Goal: Transaction & Acquisition: Subscribe to service/newsletter

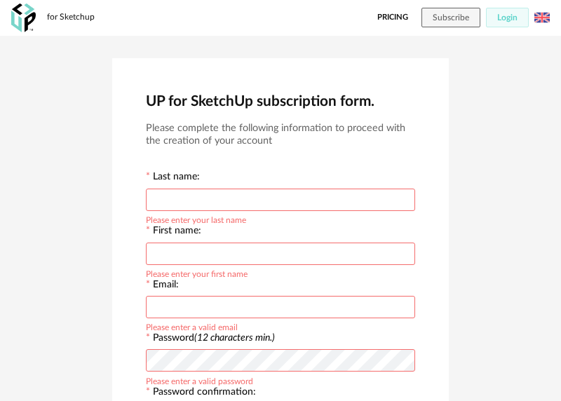
drag, startPoint x: 47, startPoint y: 51, endPoint x: 51, endPoint y: 67, distance: 16.0
click at [47, 51] on div "UP for SketchUp subscription form. Please complete the following information to…" at bounding box center [280, 354] width 561 height 636
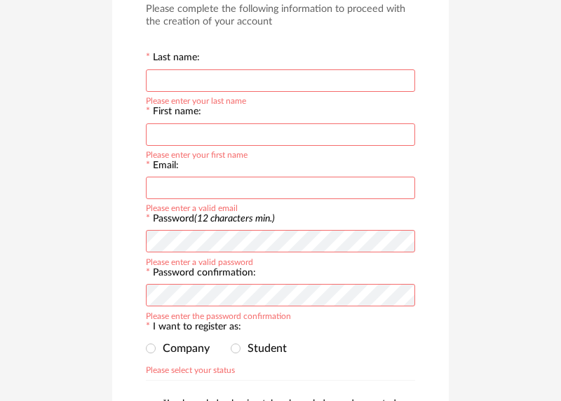
scroll to position [2, 0]
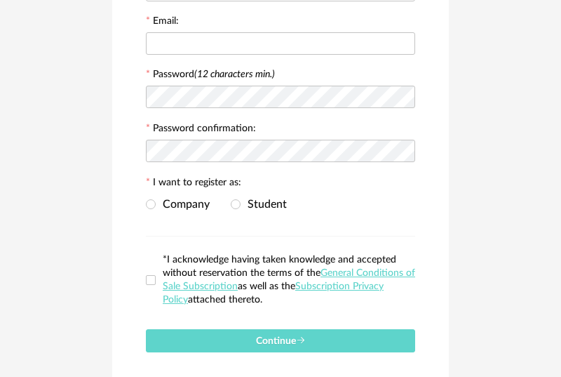
scroll to position [299, 0]
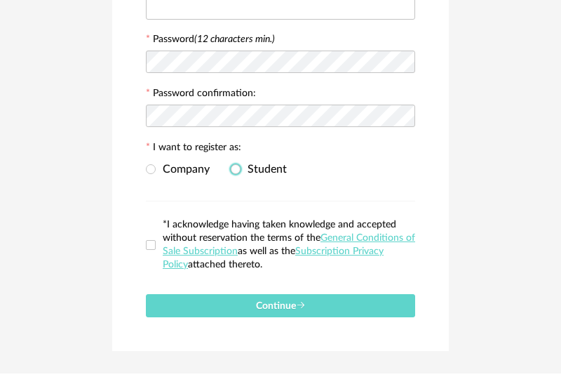
drag, startPoint x: 240, startPoint y: 165, endPoint x: 229, endPoint y: 177, distance: 15.9
click at [239, 165] on span at bounding box center [236, 170] width 10 height 12
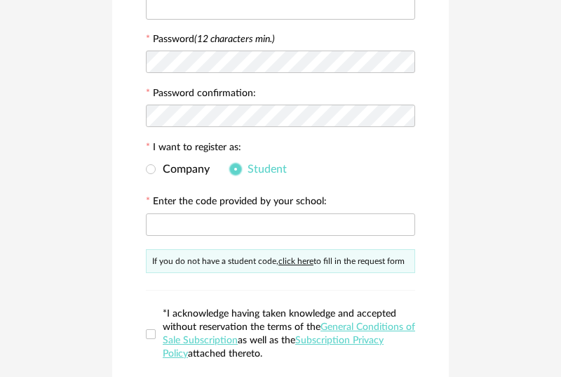
click at [233, 172] on span at bounding box center [236, 169] width 10 height 10
click at [155, 167] on span at bounding box center [151, 170] width 10 height 12
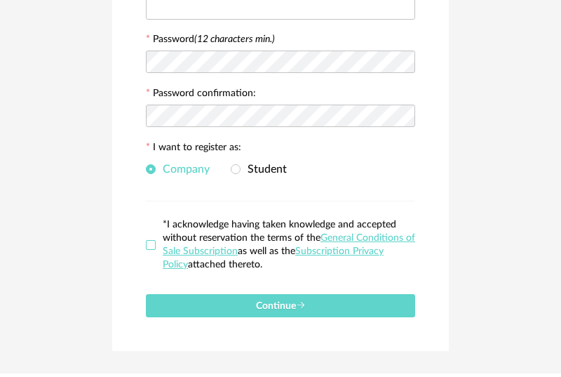
click at [149, 244] on span at bounding box center [151, 245] width 10 height 10
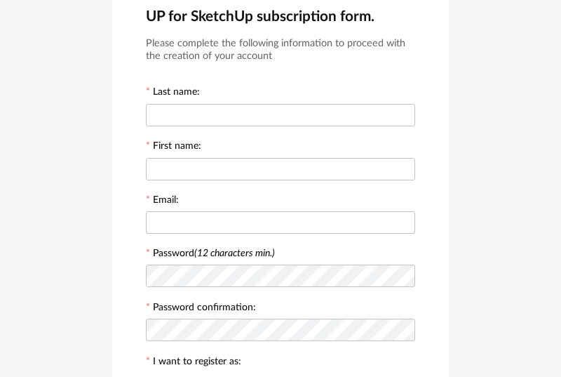
scroll to position [0, 0]
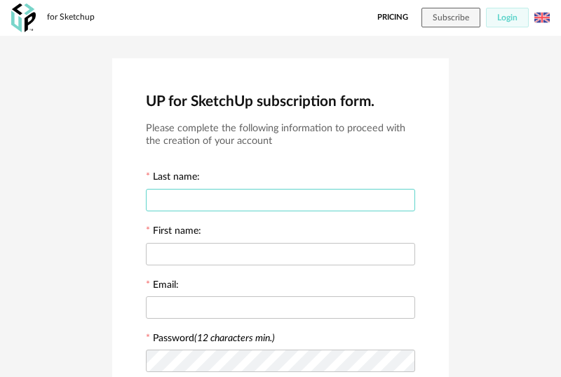
click at [248, 190] on input "text" at bounding box center [280, 200] width 269 height 22
type input "*"
type input "****"
type input "*"
type input "****"
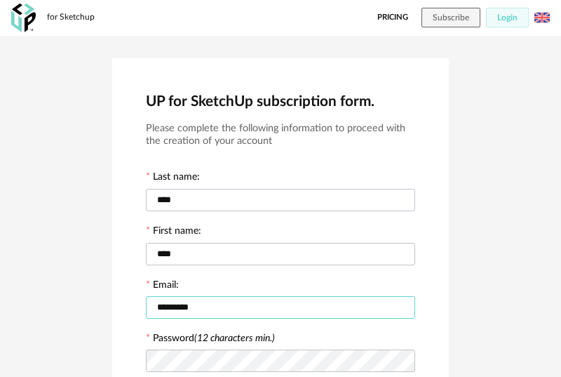
scroll to position [25, 0]
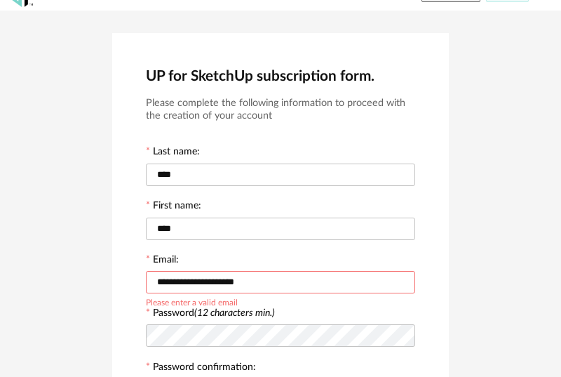
type input "**********"
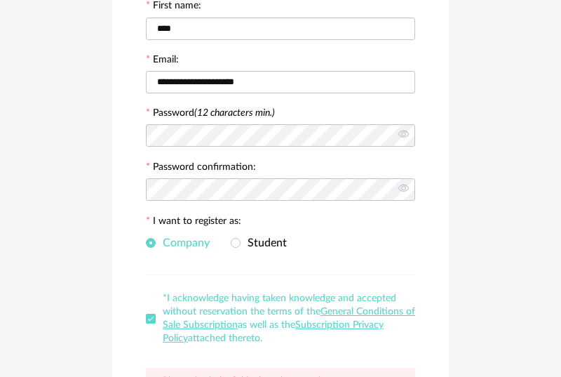
click at [372, 233] on div "Company Student" at bounding box center [280, 243] width 269 height 28
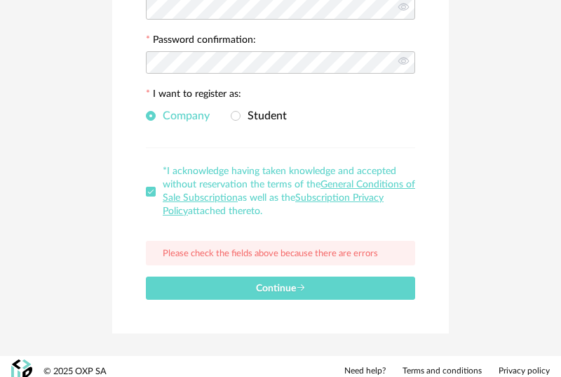
scroll to position [361, 0]
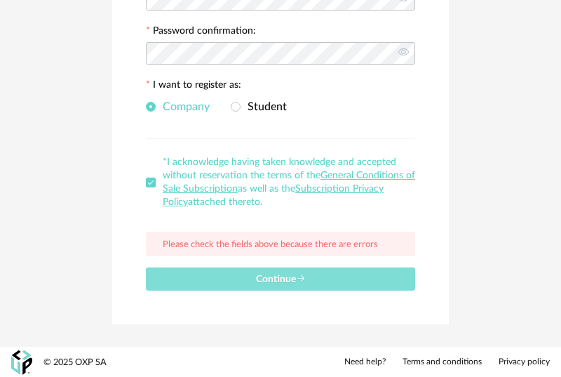
click at [272, 276] on span "Continue" at bounding box center [281, 279] width 50 height 10
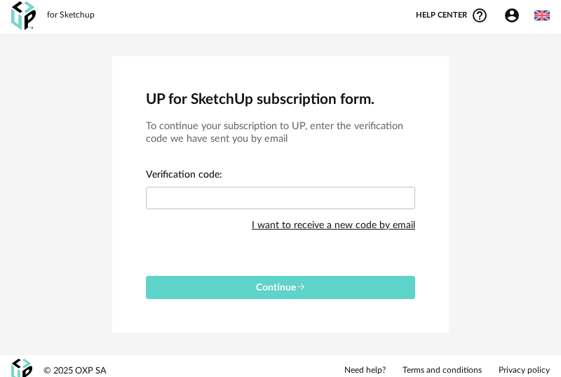
scroll to position [0, 0]
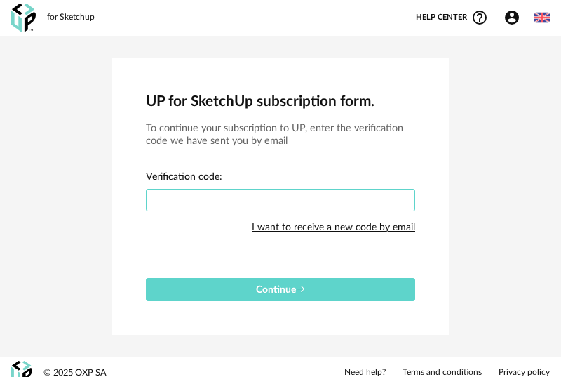
click at [201, 194] on input "text" at bounding box center [280, 200] width 269 height 22
paste input "****"
type input "****"
click at [255, 303] on div "UP for SketchUp subscription form. To continue your subscription to UP, enter t…" at bounding box center [280, 196] width 337 height 276
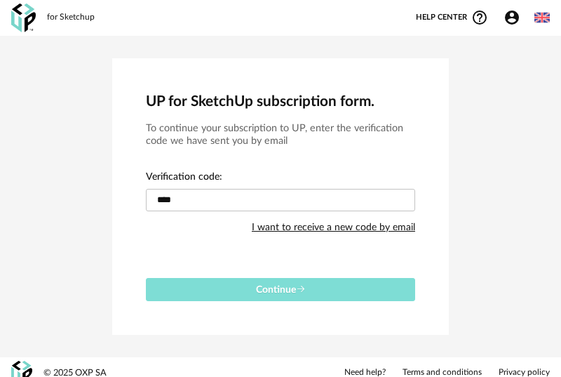
click at [257, 294] on button "Continue" at bounding box center [280, 289] width 269 height 23
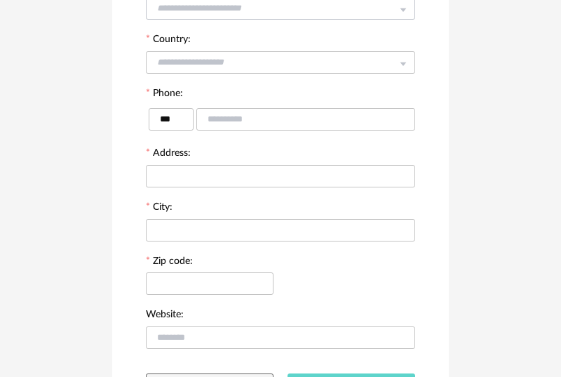
scroll to position [405, 0]
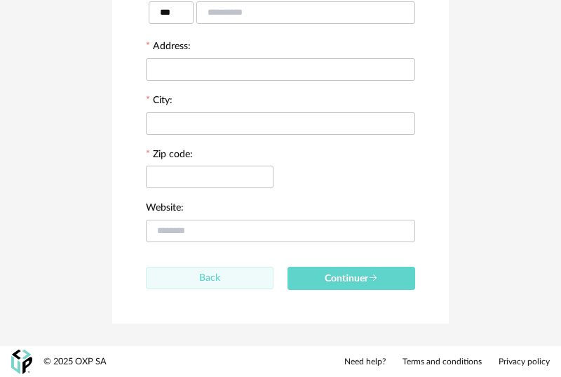
click at [258, 283] on button "Back" at bounding box center [210, 277] width 128 height 22
type input "****"
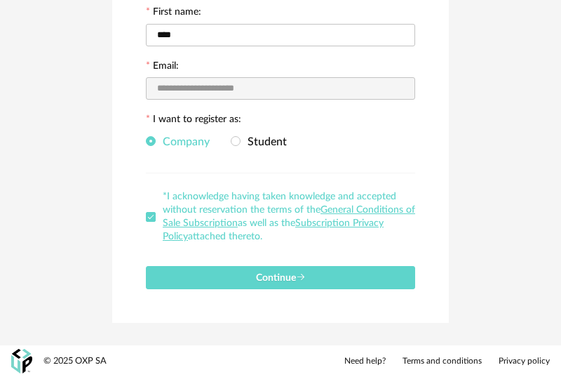
scroll to position [217, 0]
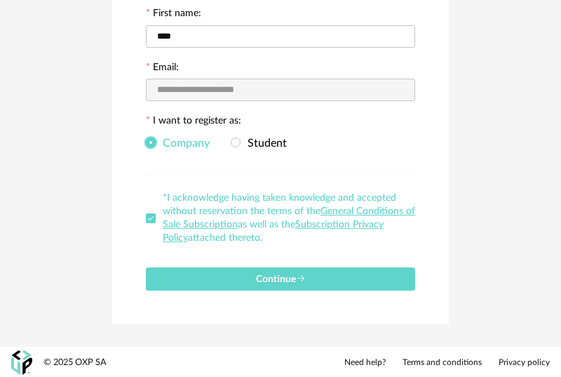
click at [146, 147] on span at bounding box center [151, 143] width 10 height 12
click at [150, 146] on span at bounding box center [151, 142] width 10 height 10
click at [257, 154] on div "Company Student" at bounding box center [280, 143] width 269 height 28
click at [249, 149] on label "Student" at bounding box center [259, 143] width 56 height 12
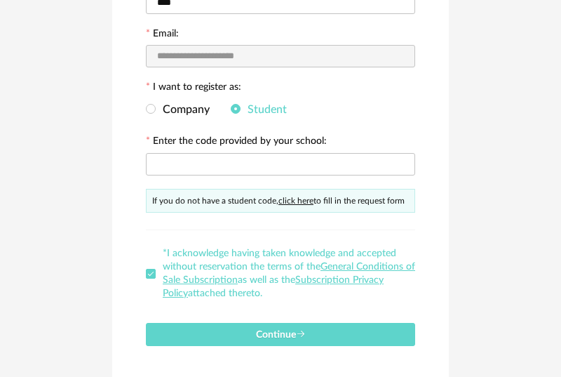
scroll to position [262, 0]
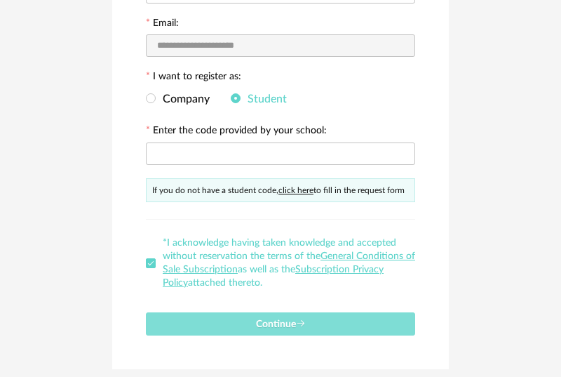
click at [252, 321] on button "Continue" at bounding box center [280, 323] width 269 height 23
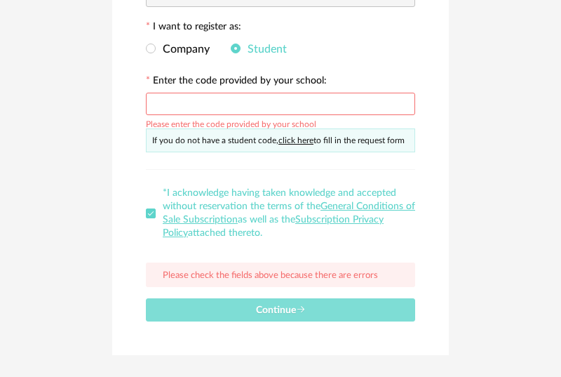
scroll to position [342, 0]
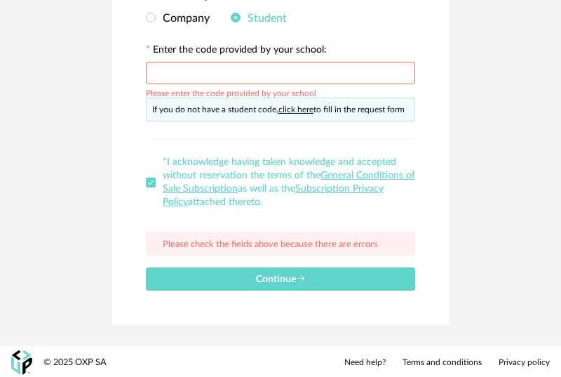
click at [168, 147] on form "**********" at bounding box center [280, 35] width 269 height 511
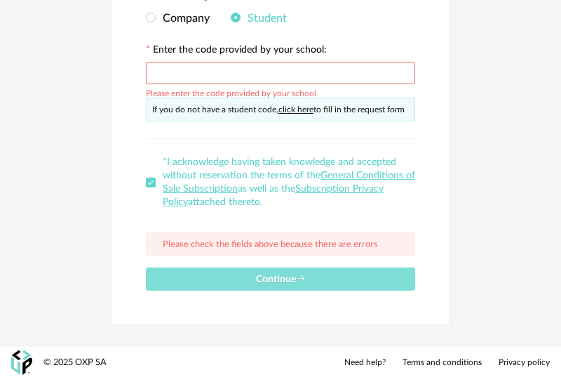
click at [310, 287] on button "Continue" at bounding box center [280, 278] width 269 height 23
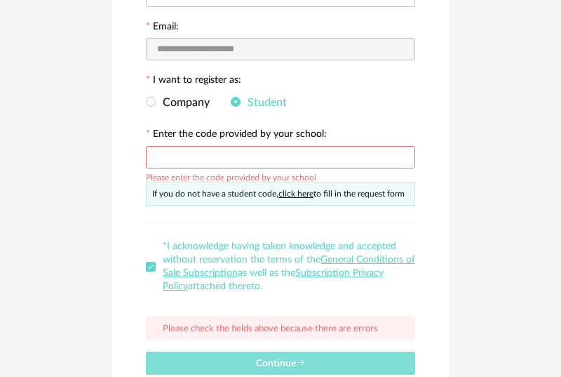
scroll to position [218, 0]
